Goal: Information Seeking & Learning: Learn about a topic

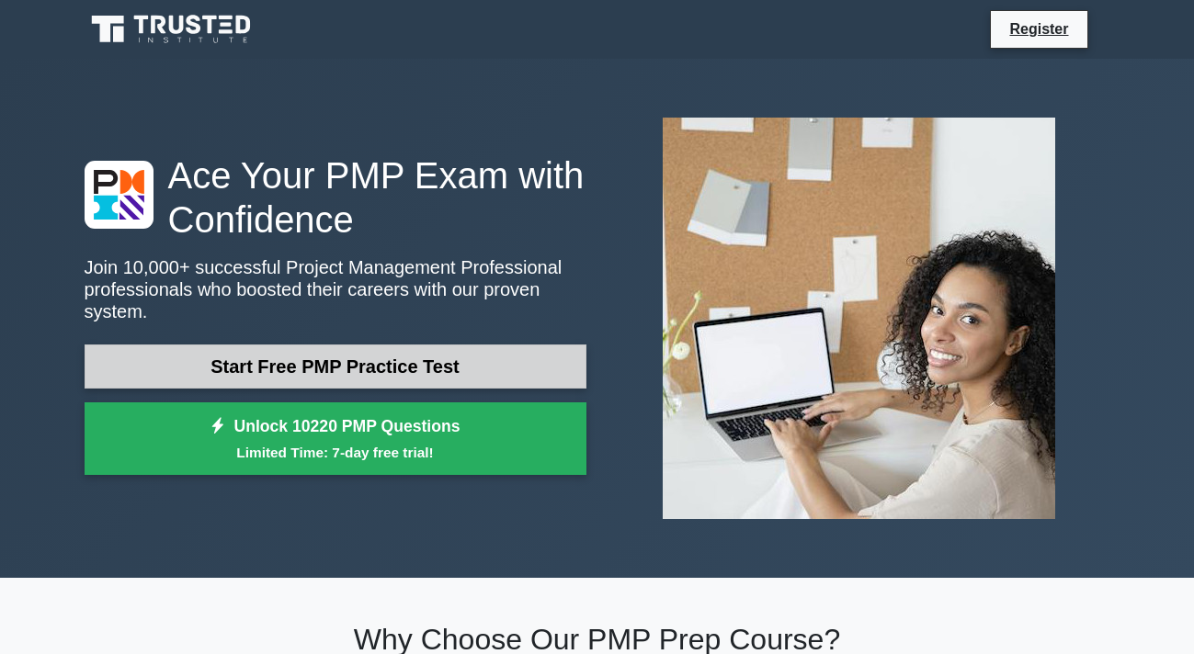
click at [355, 361] on link "Start Free PMP Practice Test" at bounding box center [336, 367] width 502 height 44
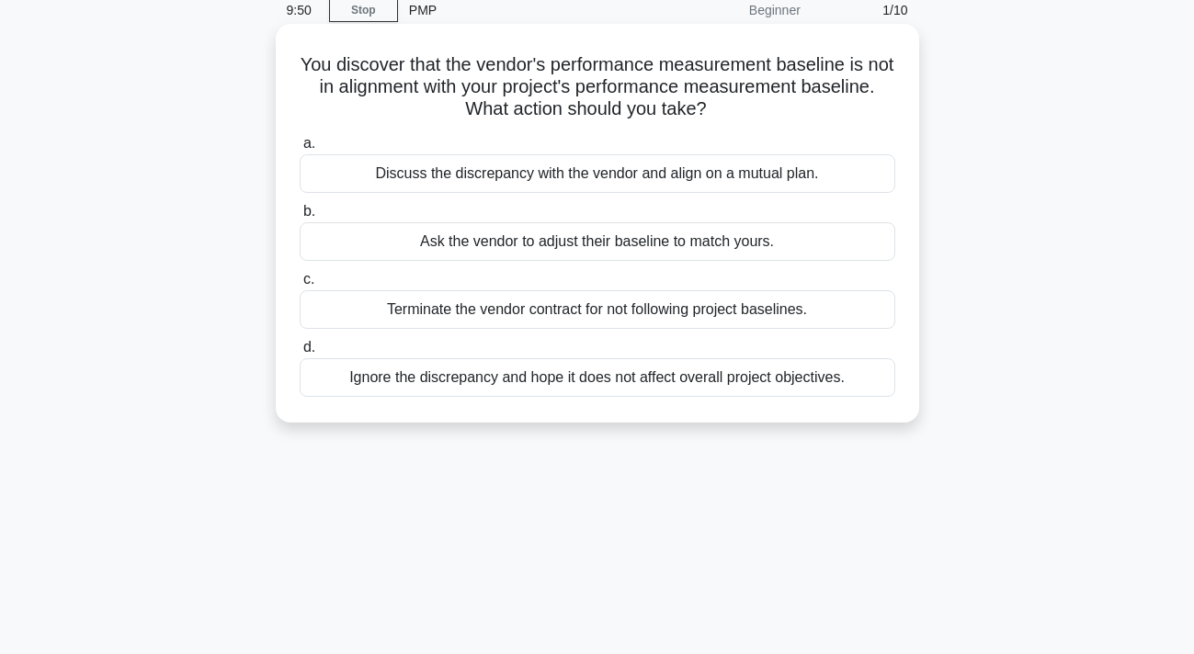
scroll to position [81, 0]
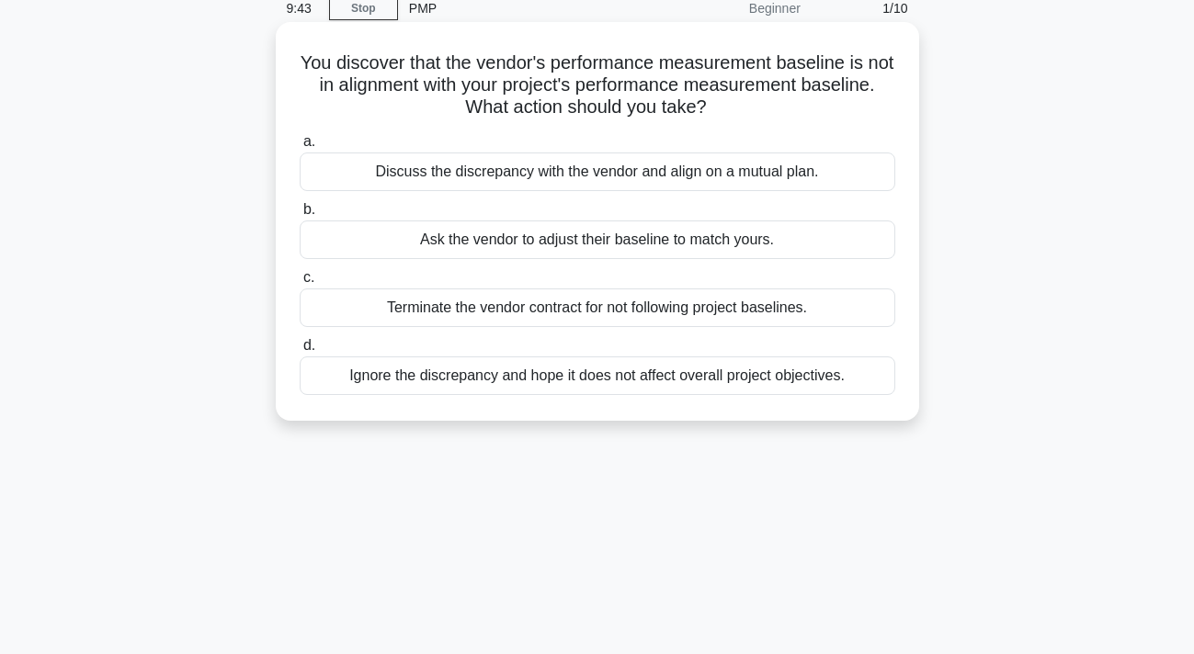
click at [564, 244] on div "Ask the vendor to adjust their baseline to match yours." at bounding box center [598, 240] width 596 height 39
click at [300, 216] on input "b. Ask the vendor to adjust their baseline to match yours." at bounding box center [300, 210] width 0 height 12
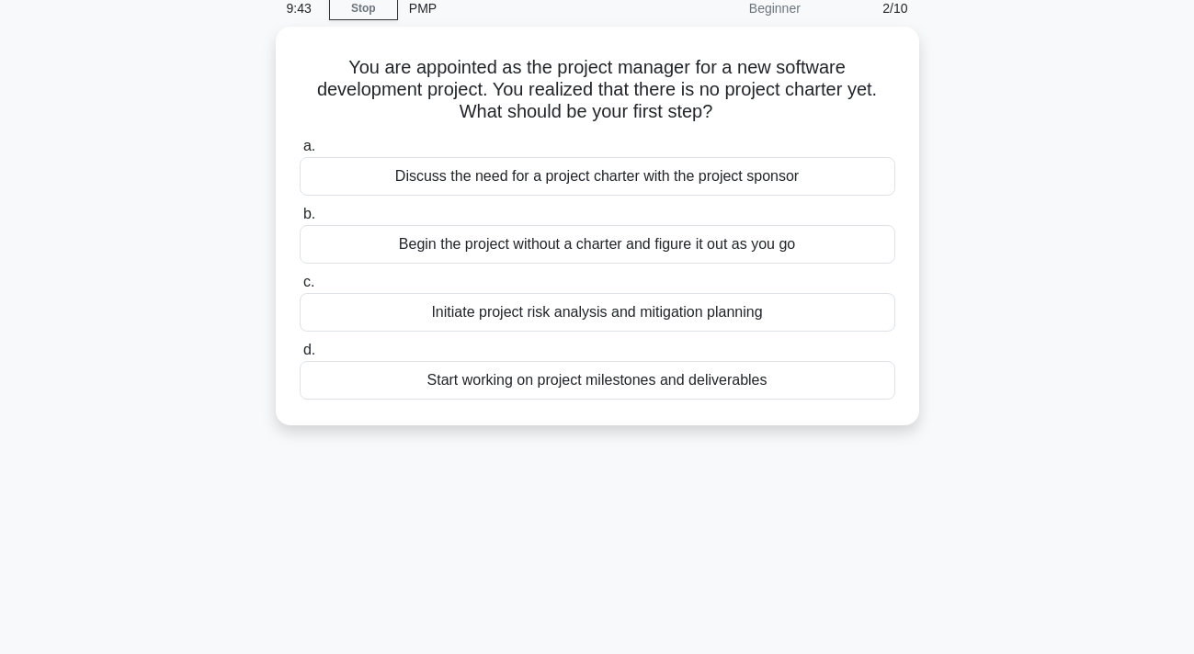
scroll to position [0, 0]
